Goal: Task Accomplishment & Management: Manage account settings

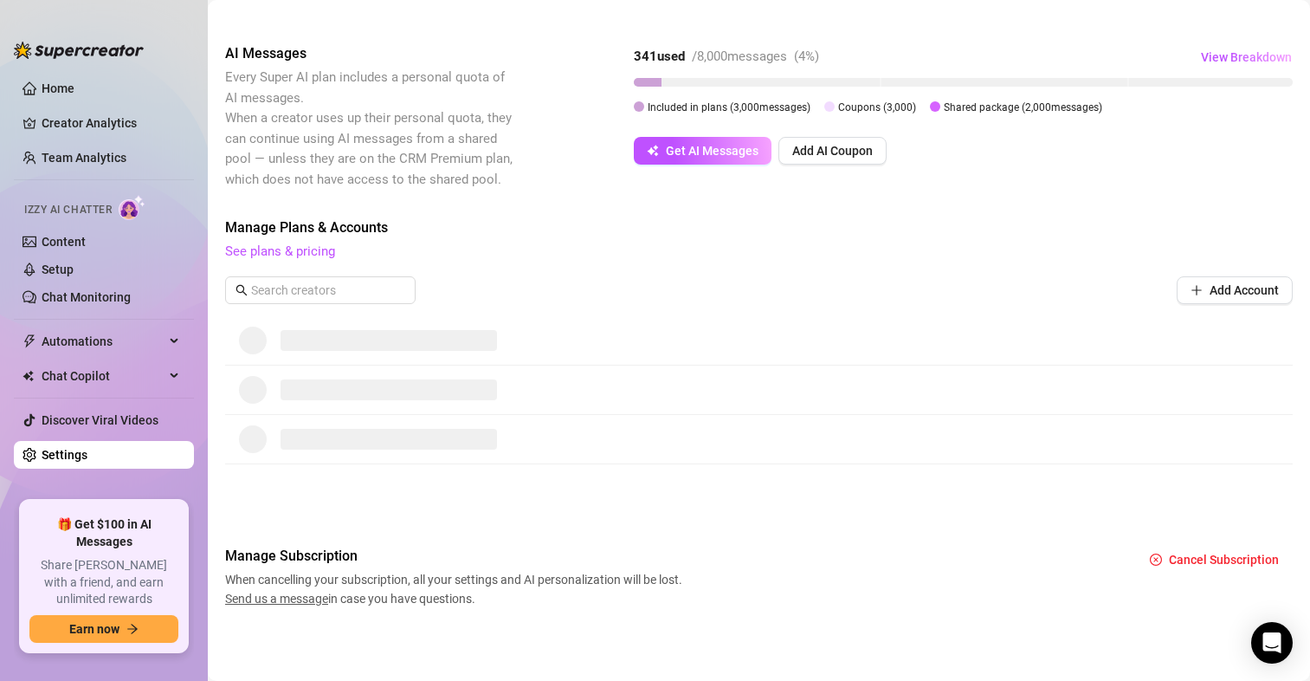
scroll to position [251, 0]
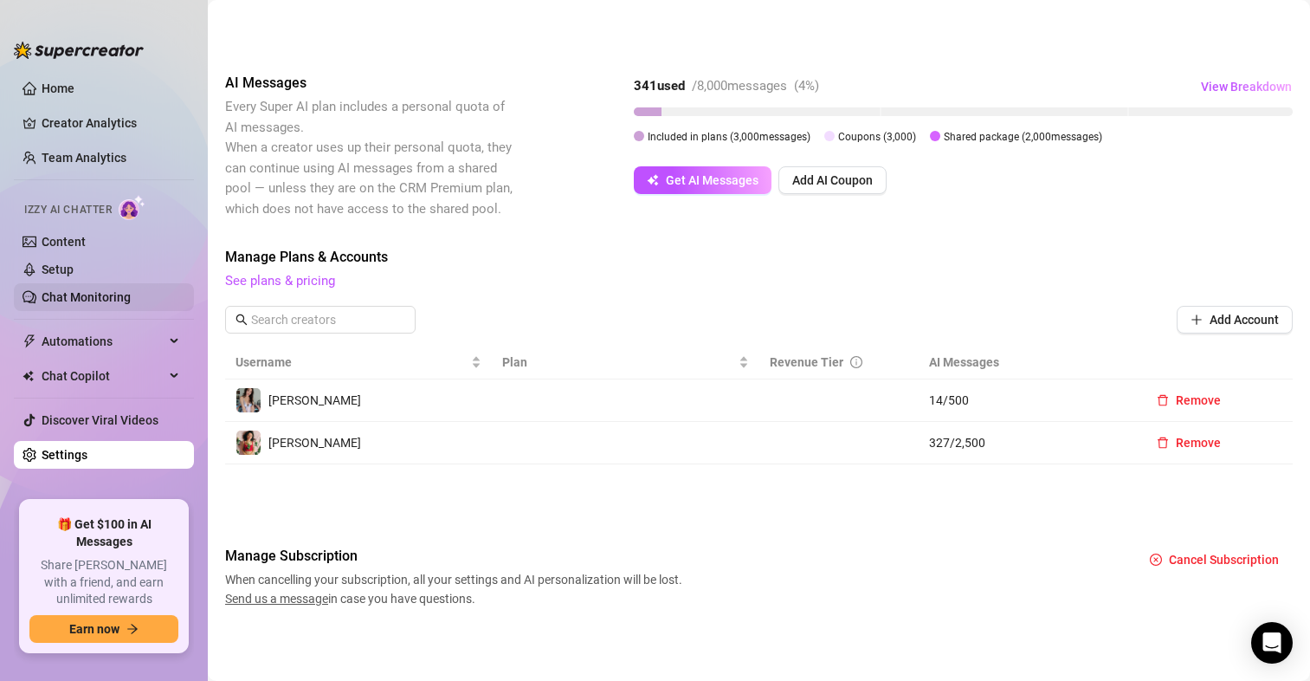
click at [79, 294] on link "Chat Monitoring" at bounding box center [86, 297] width 89 height 14
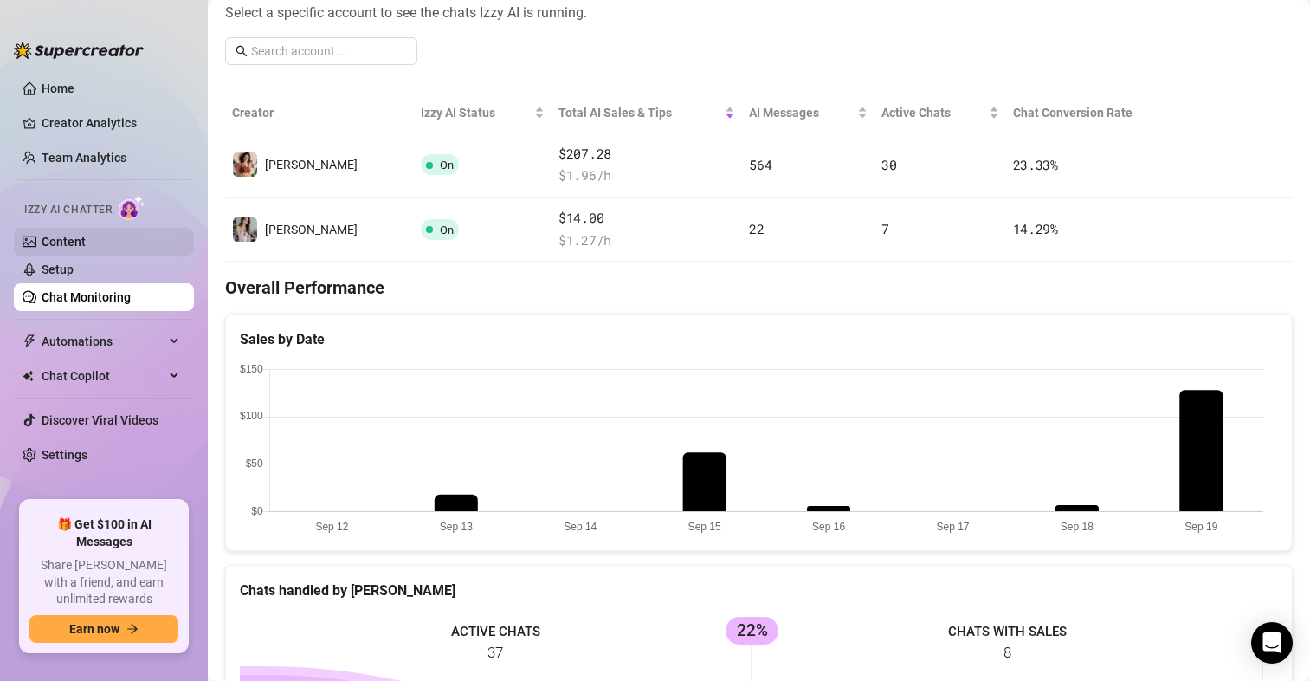
click at [56, 239] on link "Content" at bounding box center [64, 242] width 44 height 14
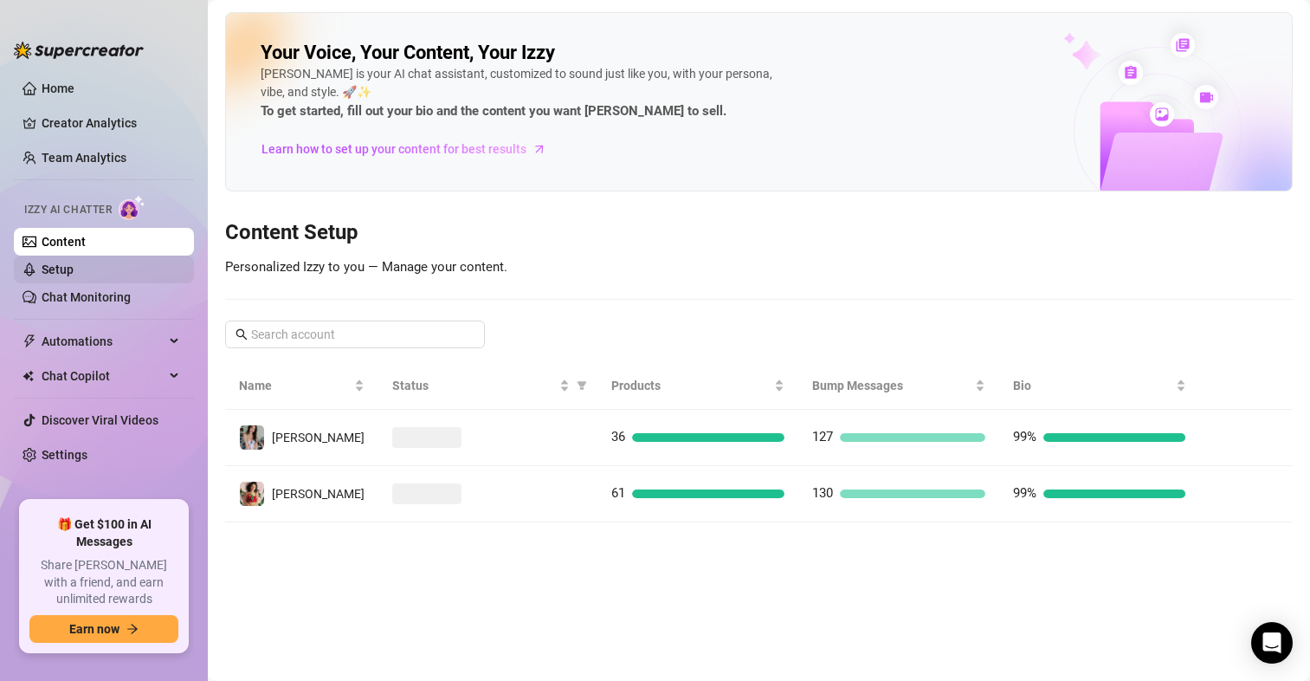
click at [68, 270] on link "Setup" at bounding box center [58, 269] width 32 height 14
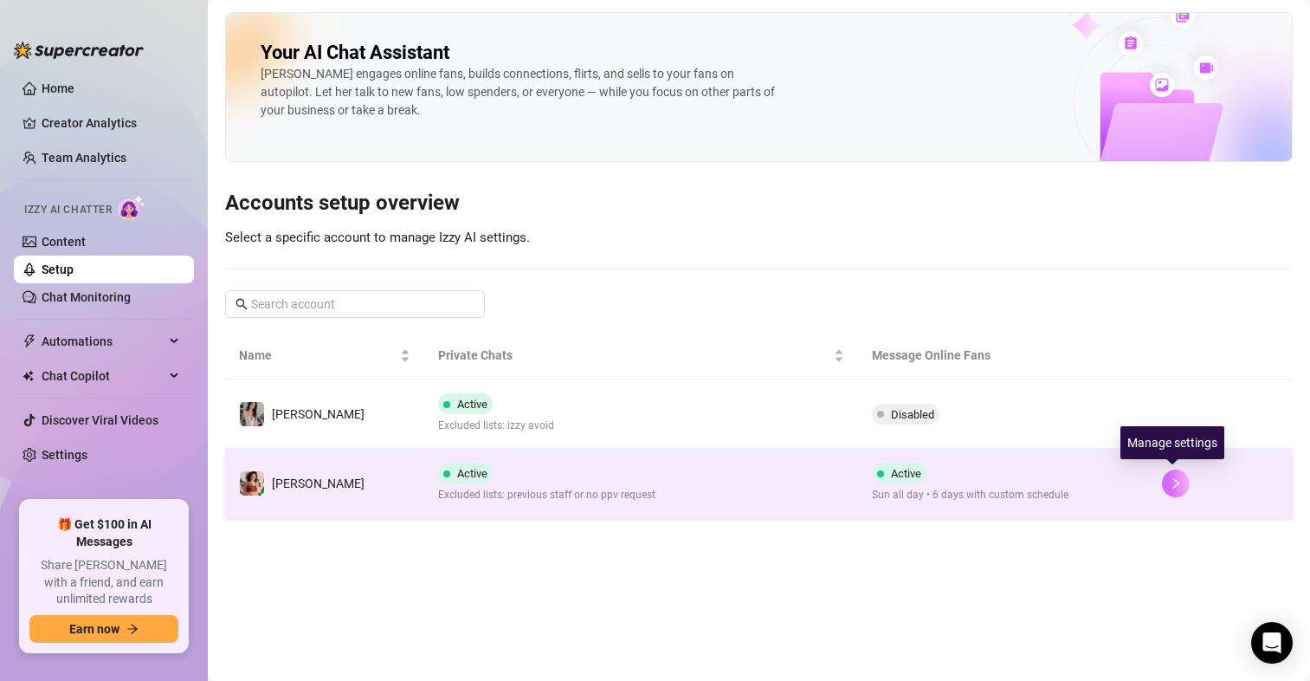
click at [1173, 479] on icon "right" at bounding box center [1176, 483] width 12 height 12
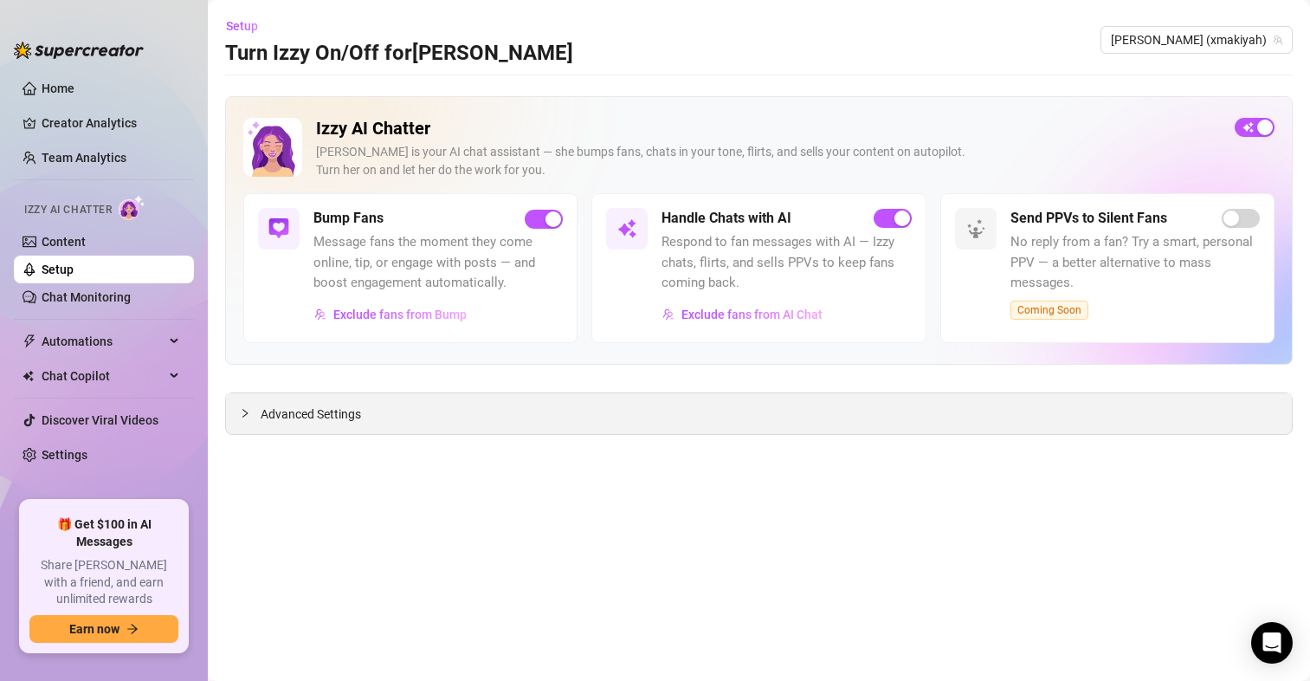
click at [321, 404] on div "Advanced Settings" at bounding box center [759, 413] width 1066 height 41
click at [343, 416] on span "Advanced Settings" at bounding box center [311, 413] width 100 height 19
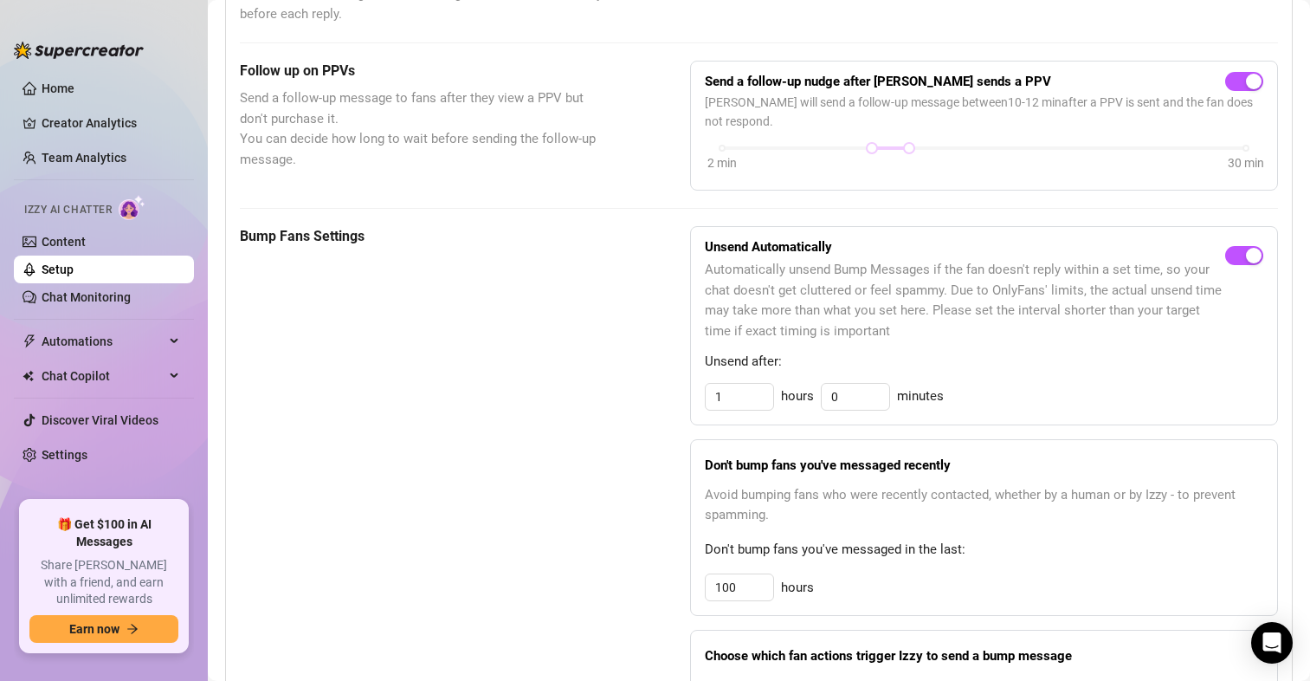
scroll to position [693, 0]
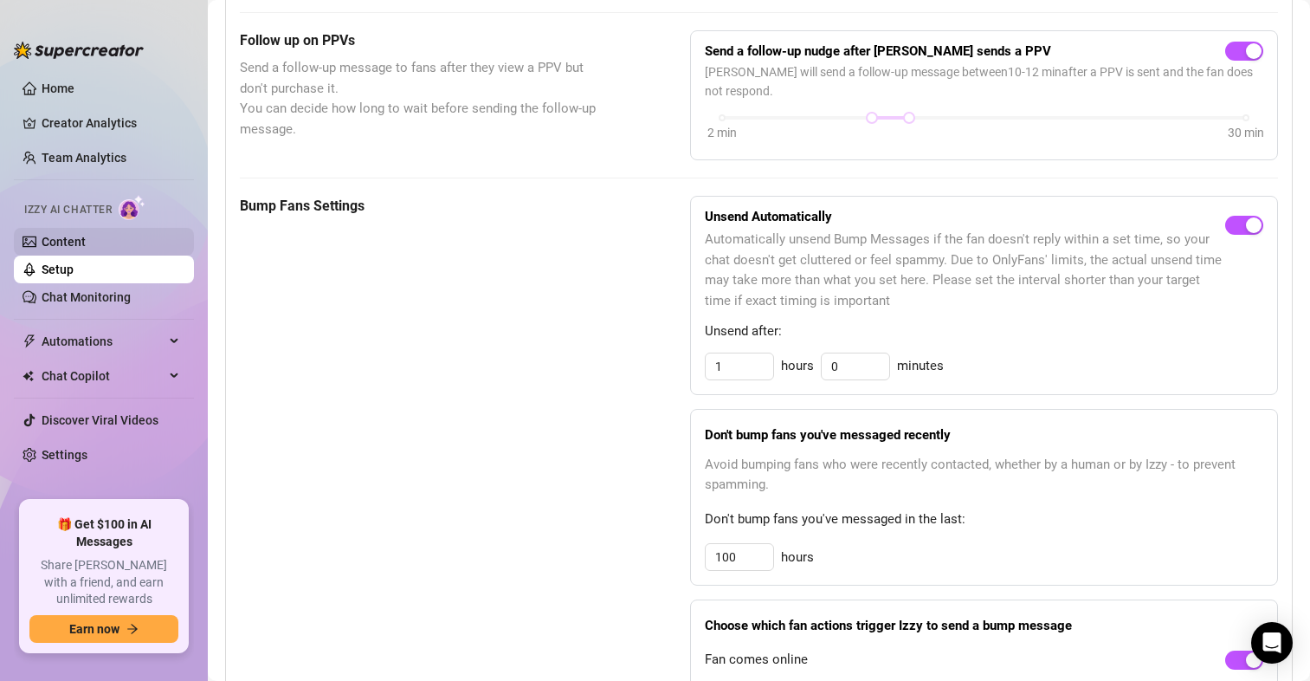
click at [61, 247] on link "Content" at bounding box center [64, 242] width 44 height 14
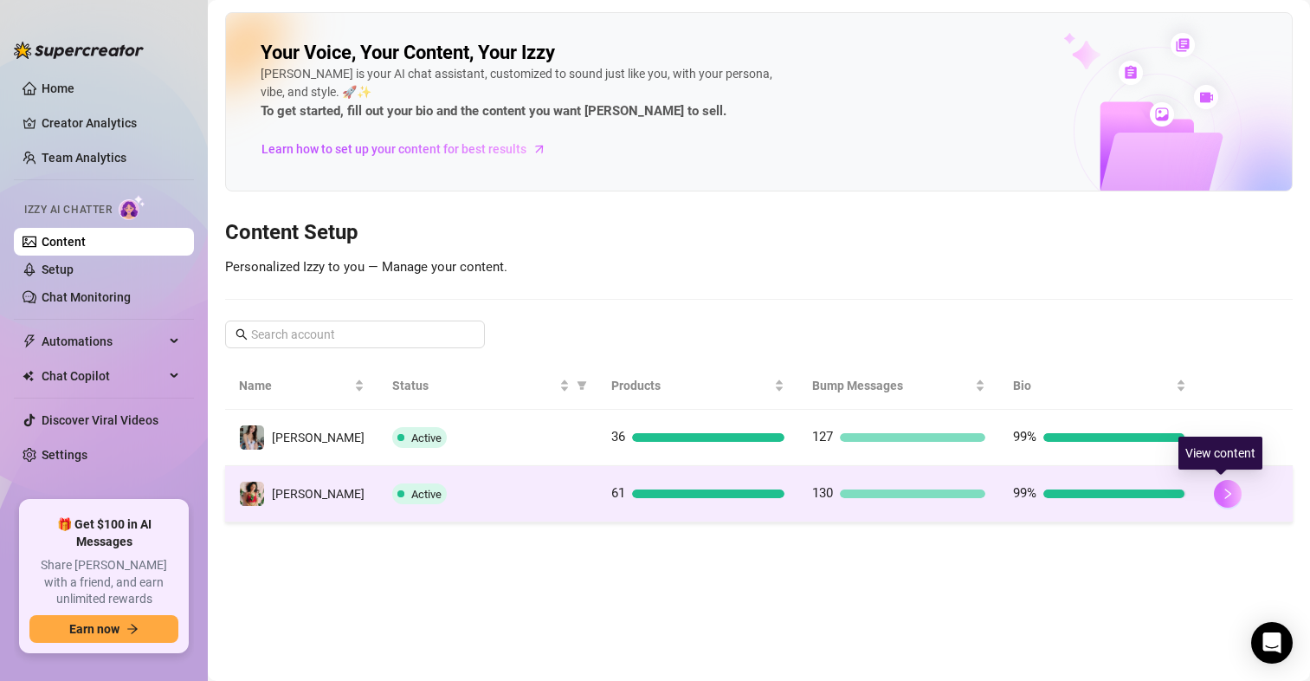
click at [1226, 498] on icon "right" at bounding box center [1228, 493] width 12 height 12
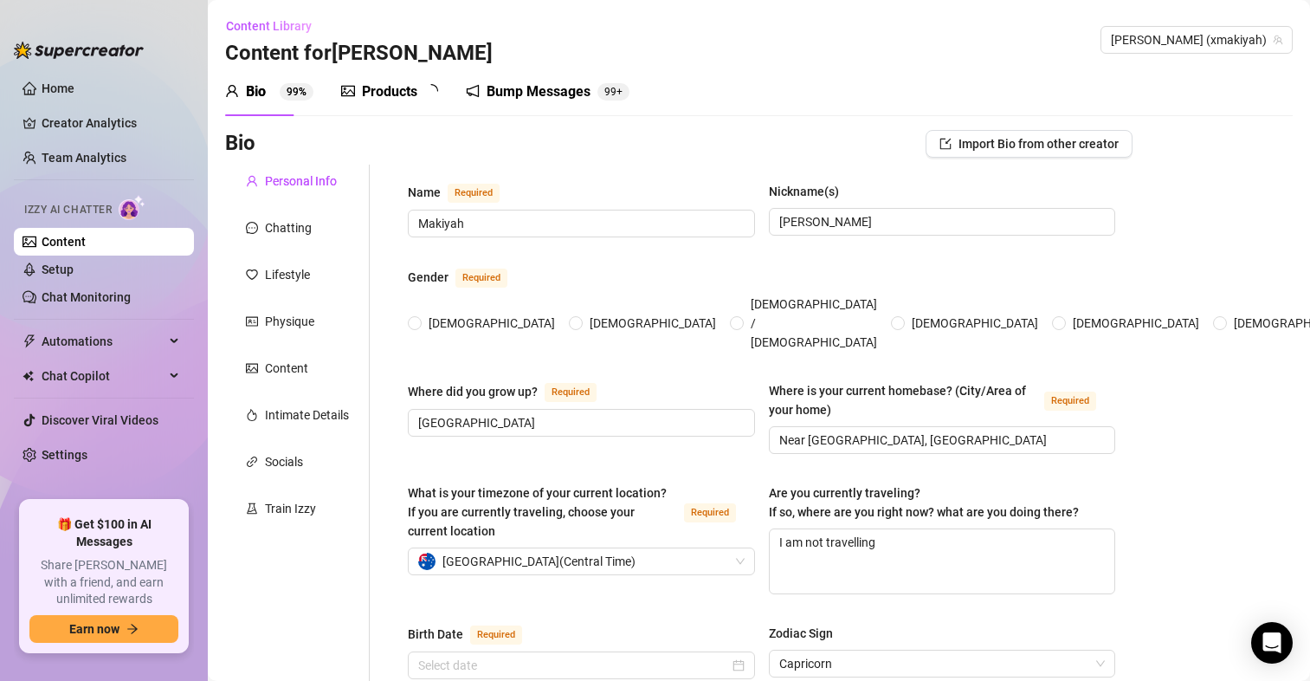
radio input "true"
type input "[DATE]"
click at [74, 276] on link "Setup" at bounding box center [58, 269] width 32 height 14
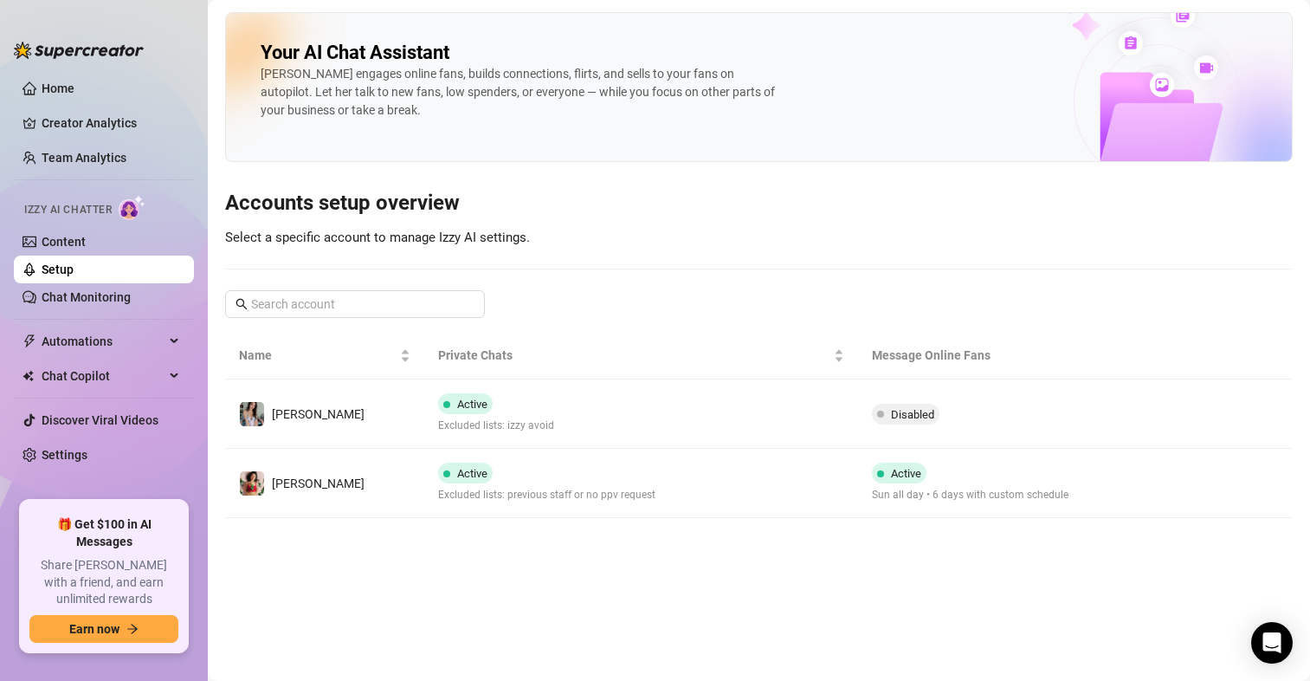
click at [1170, 481] on icon "right" at bounding box center [1176, 483] width 12 height 12
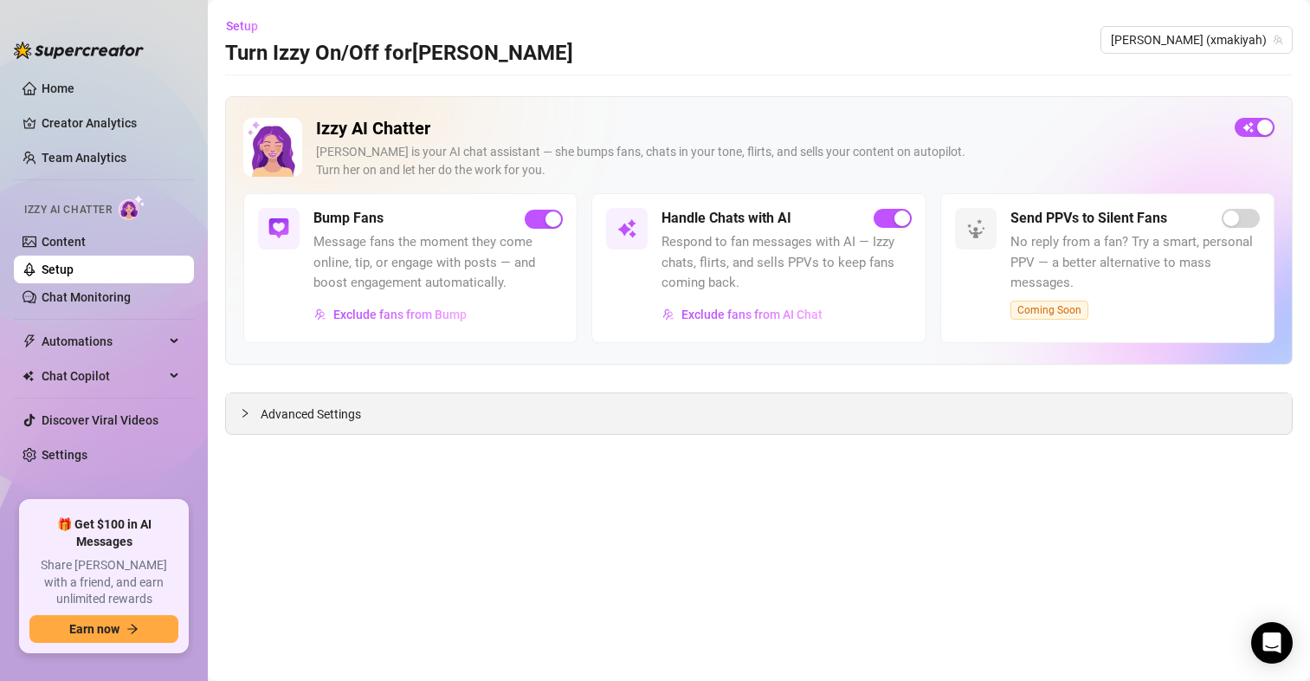
click at [365, 405] on div "Advanced Settings" at bounding box center [759, 413] width 1066 height 41
click at [342, 412] on span "Advanced Settings" at bounding box center [311, 413] width 100 height 19
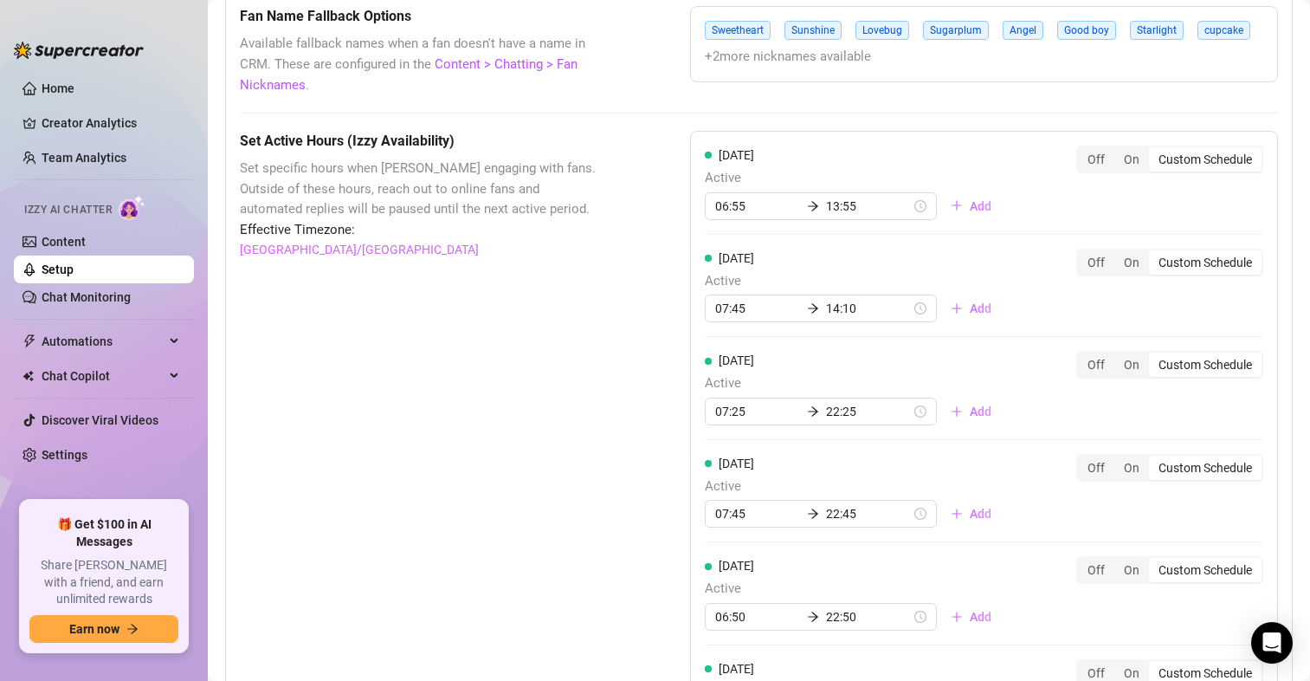
scroll to position [1558, 0]
